Goal: Task Accomplishment & Management: Manage account settings

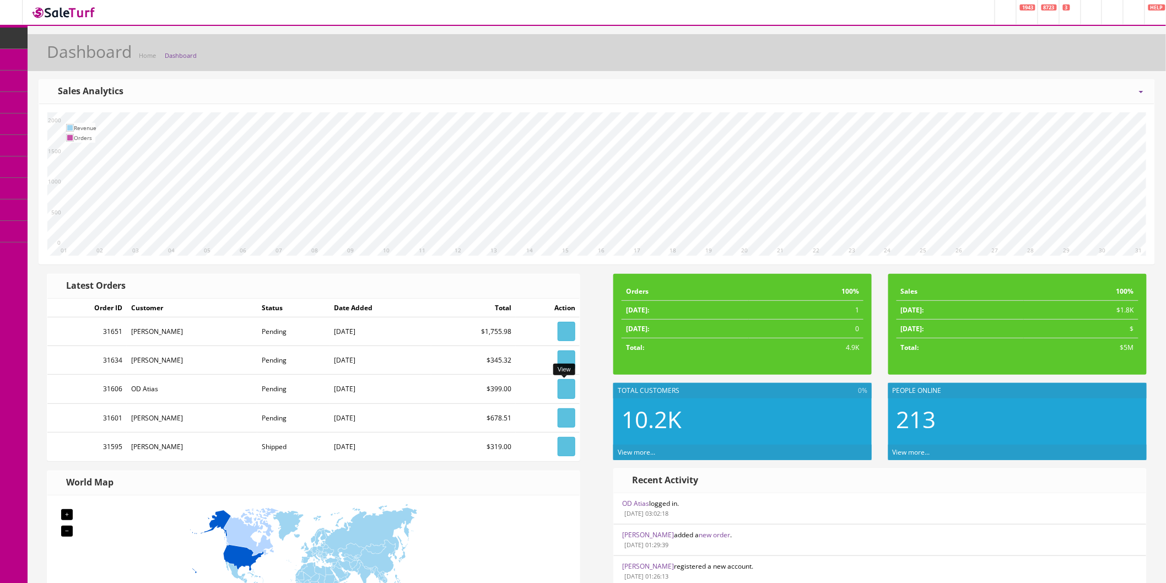
click at [565, 388] on icon at bounding box center [566, 389] width 2 height 7
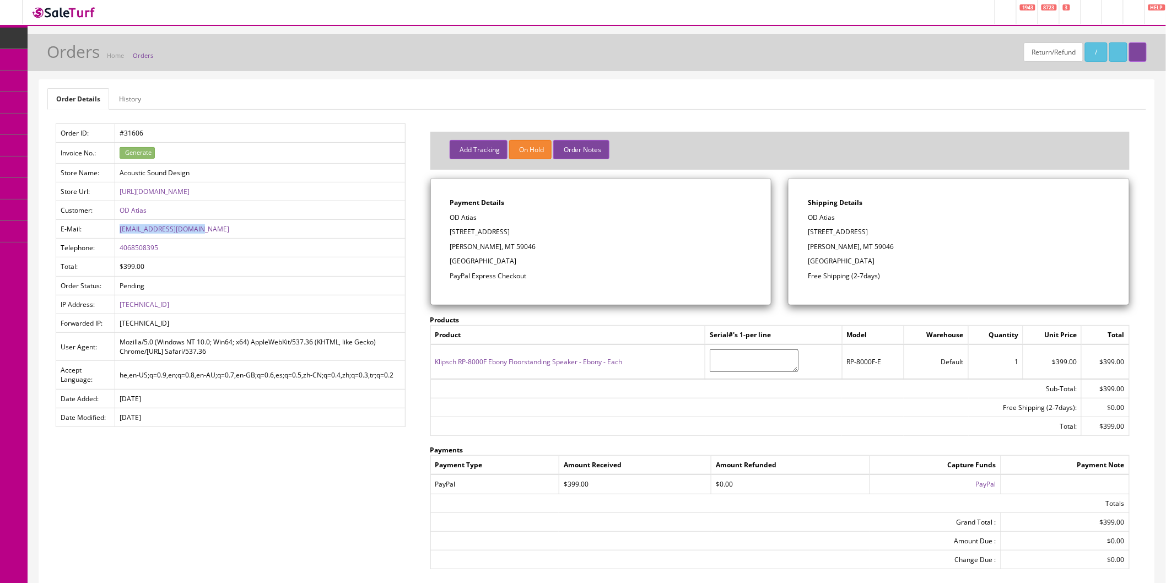
drag, startPoint x: 204, startPoint y: 230, endPoint x: 118, endPoint y: 231, distance: 86.5
click at [118, 231] on td "reuvenatt999@gmail.com" at bounding box center [260, 229] width 290 height 19
copy link "reuvenatt999@gmail.com"
click at [63, 64] on link "Products" at bounding box center [86, 59] width 116 height 21
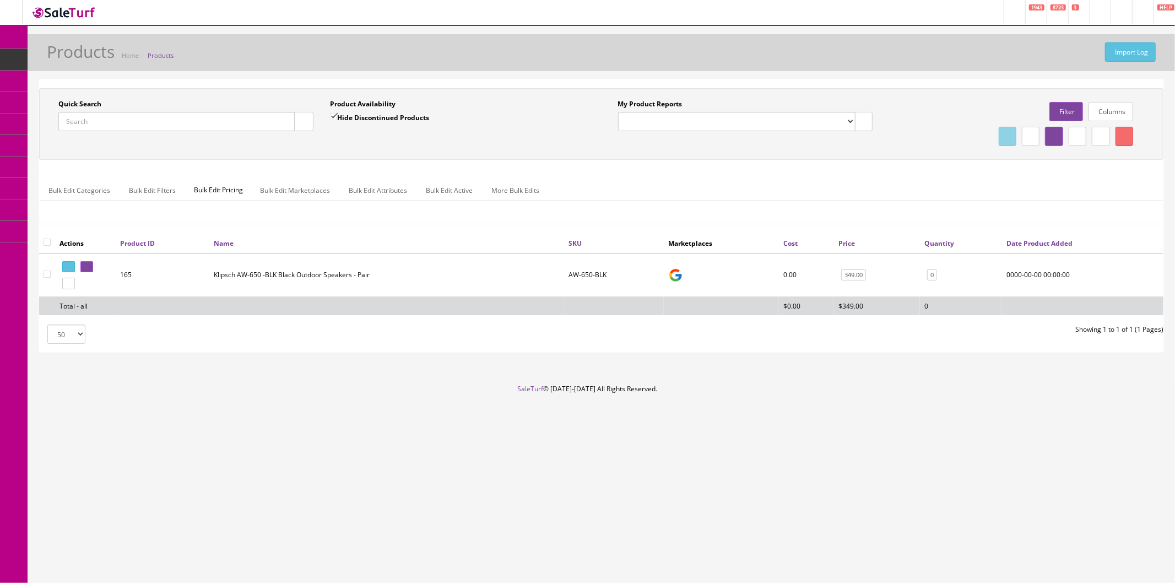
click at [64, 117] on link "Order List" at bounding box center [86, 124] width 116 height 21
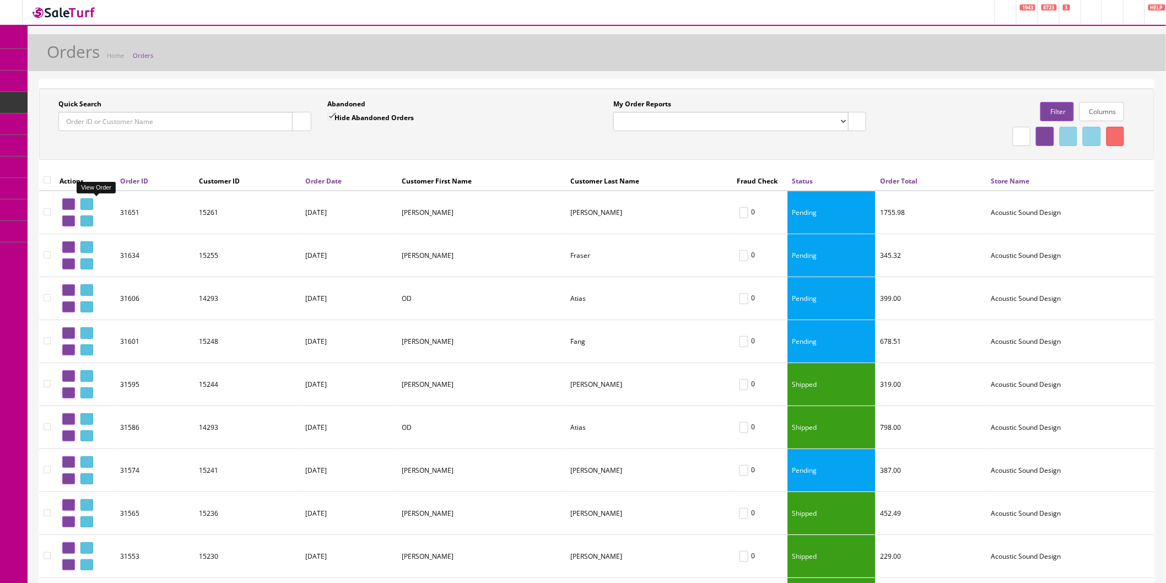
click at [86, 205] on icon at bounding box center [85, 204] width 2 height 6
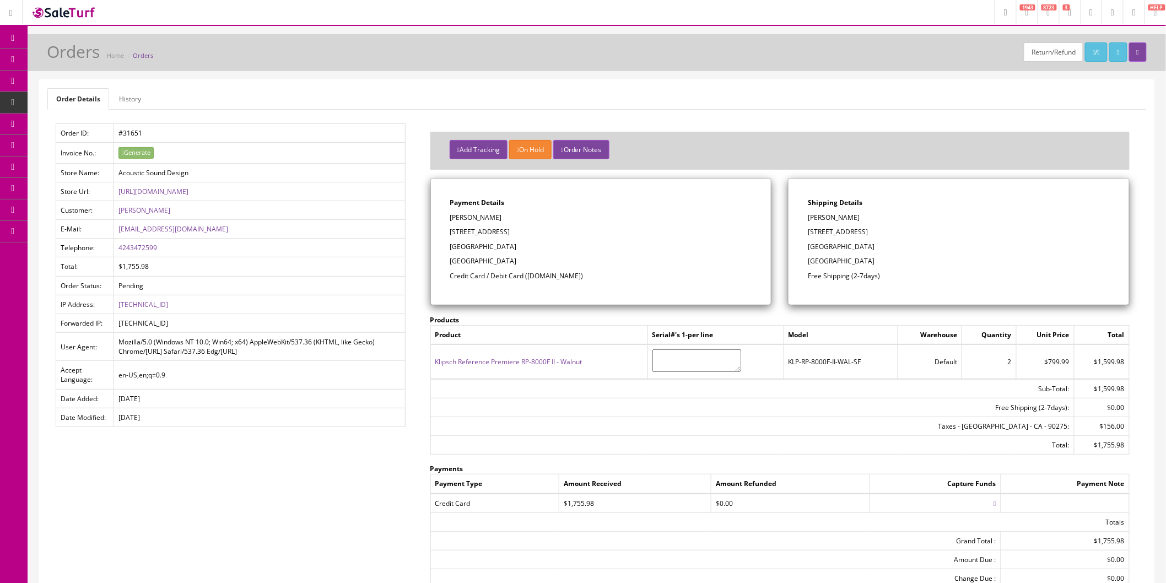
click at [69, 123] on icon at bounding box center [64, 123] width 12 height 9
